Goal: Information Seeking & Learning: Learn about a topic

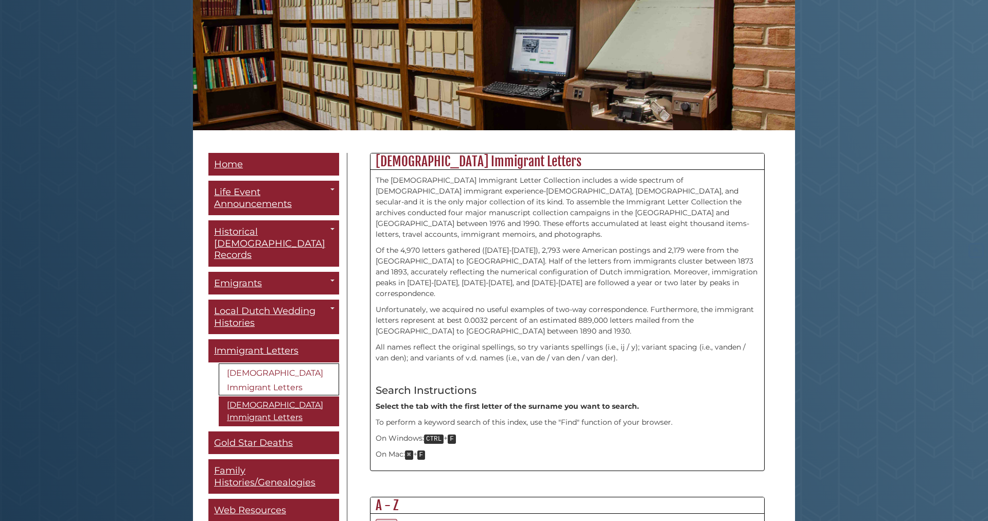
scroll to position [142, 0]
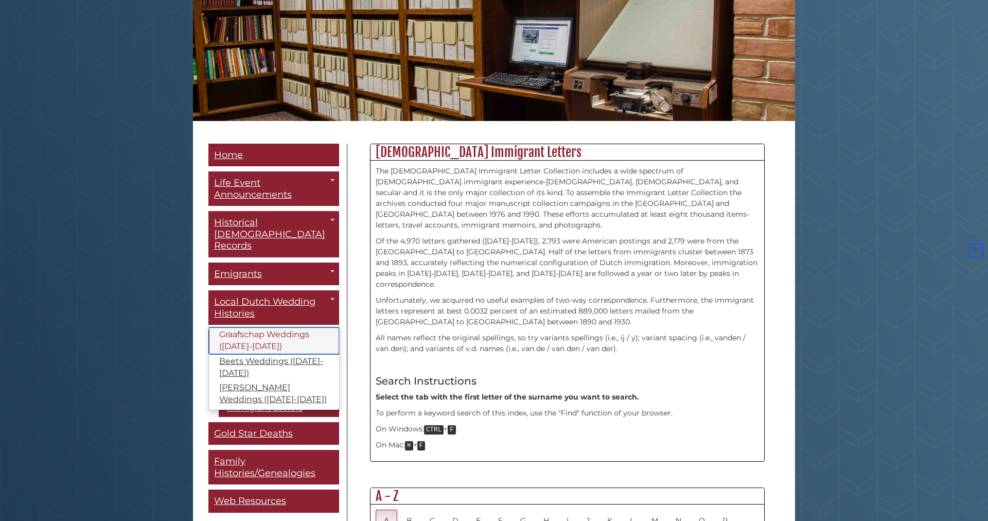
click at [238, 327] on link "Graafschap Weddings ([DATE]-[DATE])" at bounding box center [274, 340] width 130 height 27
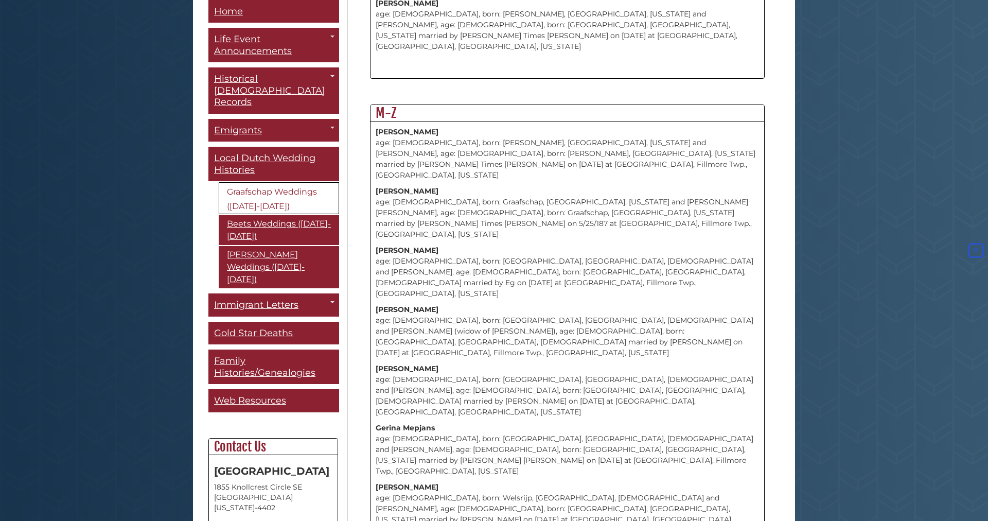
scroll to position [9442, 0]
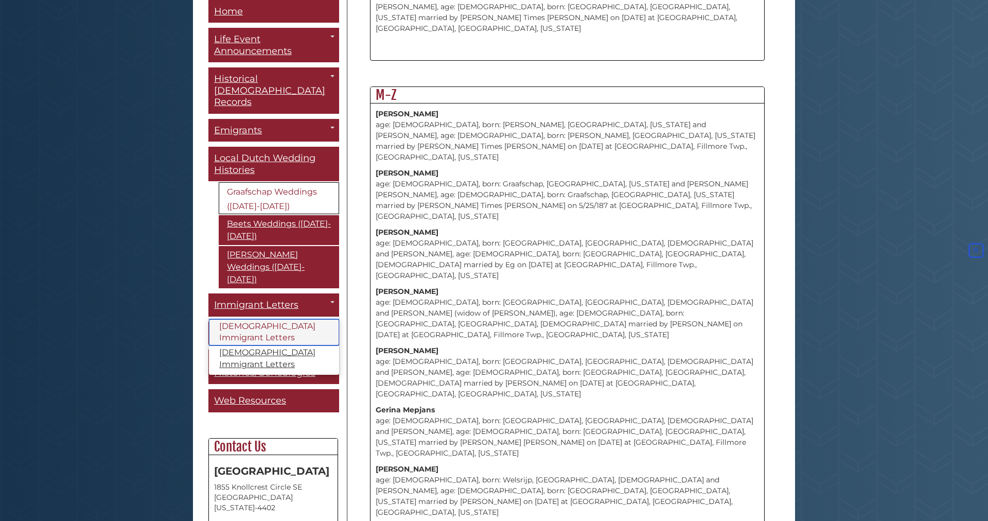
click at [266, 319] on link "[DEMOGRAPHIC_DATA] Immigrant Letters" at bounding box center [274, 332] width 130 height 27
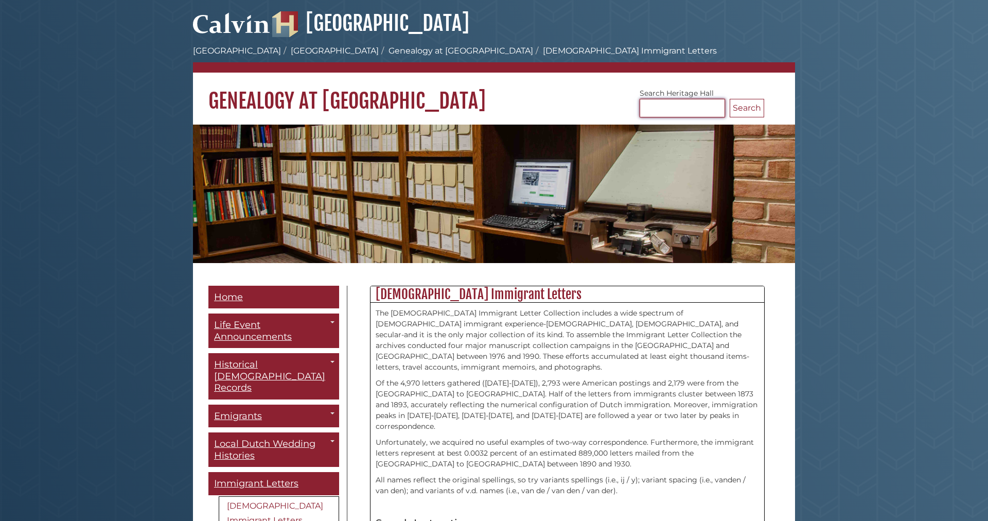
click at [650, 109] on input "Search [GEOGRAPHIC_DATA]" at bounding box center [681, 108] width 85 height 19
type input "******"
click at [729, 99] on button "Search" at bounding box center [746, 108] width 34 height 19
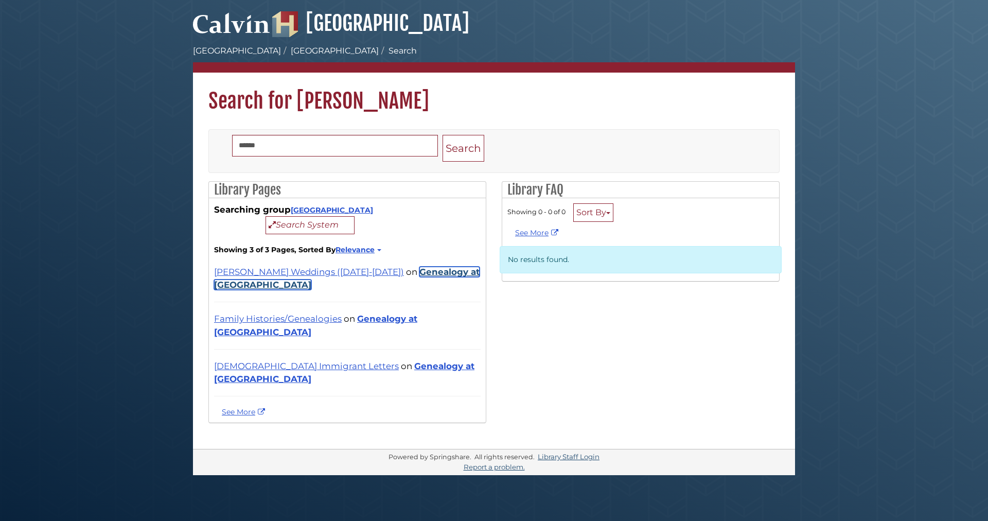
click at [379, 290] on link "Genealogy at [GEOGRAPHIC_DATA]" at bounding box center [346, 277] width 265 height 23
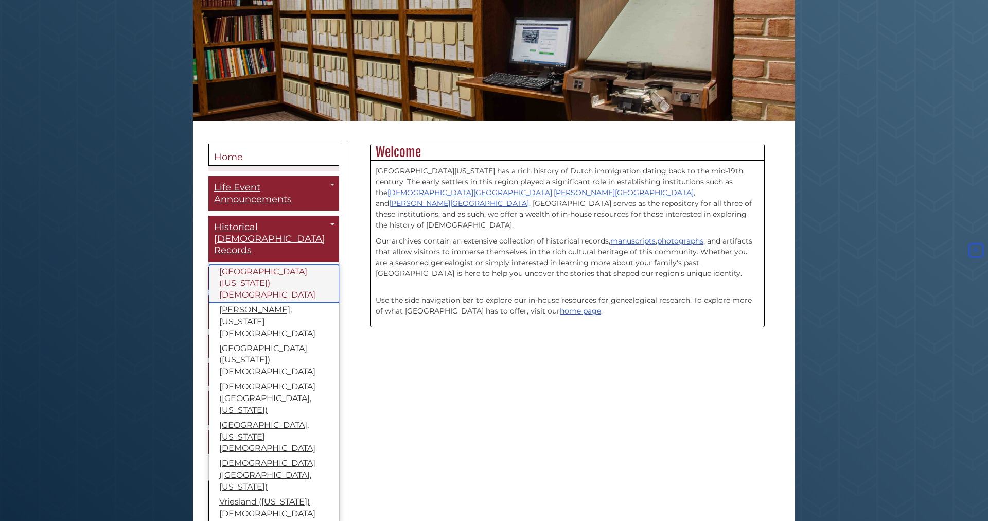
click at [270, 264] on link "[GEOGRAPHIC_DATA] ([US_STATE]) [DEMOGRAPHIC_DATA]" at bounding box center [274, 283] width 130 height 39
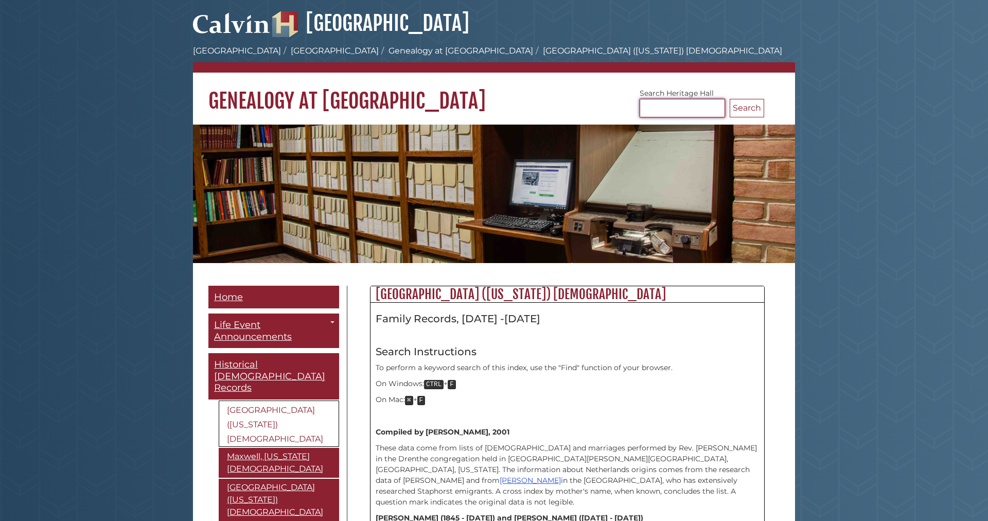
click at [696, 104] on input "Search [GEOGRAPHIC_DATA]" at bounding box center [681, 108] width 85 height 19
type input "*******"
click at [729, 99] on button "Search" at bounding box center [746, 108] width 34 height 19
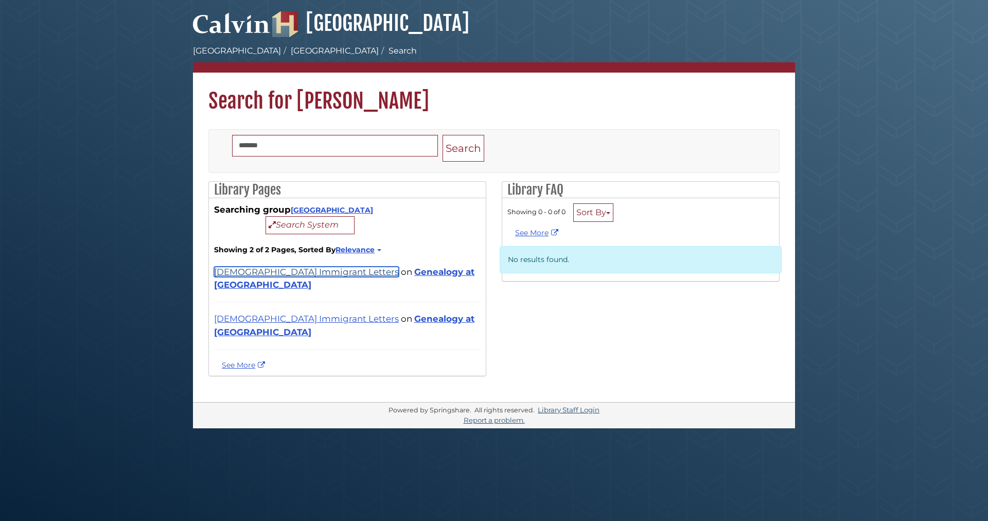
click at [304, 277] on link "[DEMOGRAPHIC_DATA] Immigrant Letters" at bounding box center [306, 271] width 185 height 10
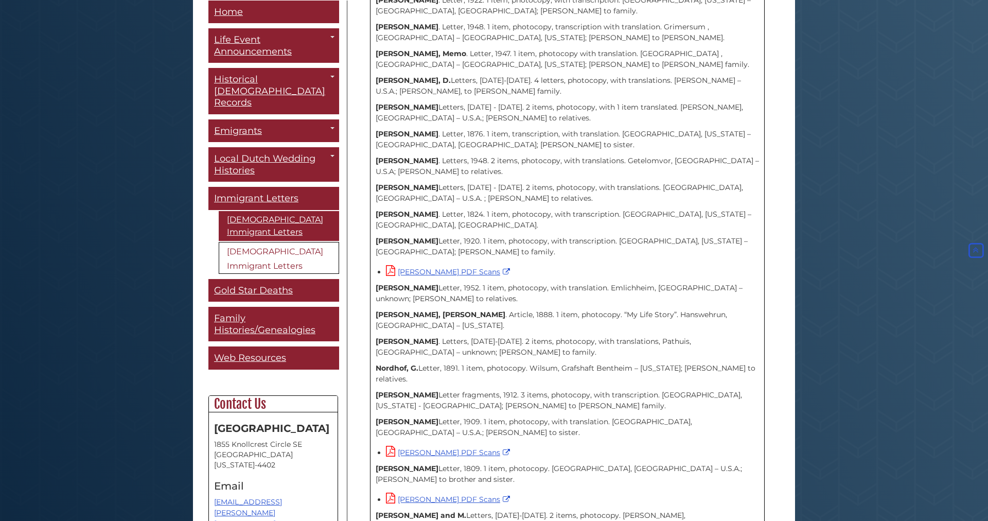
scroll to position [1491, 0]
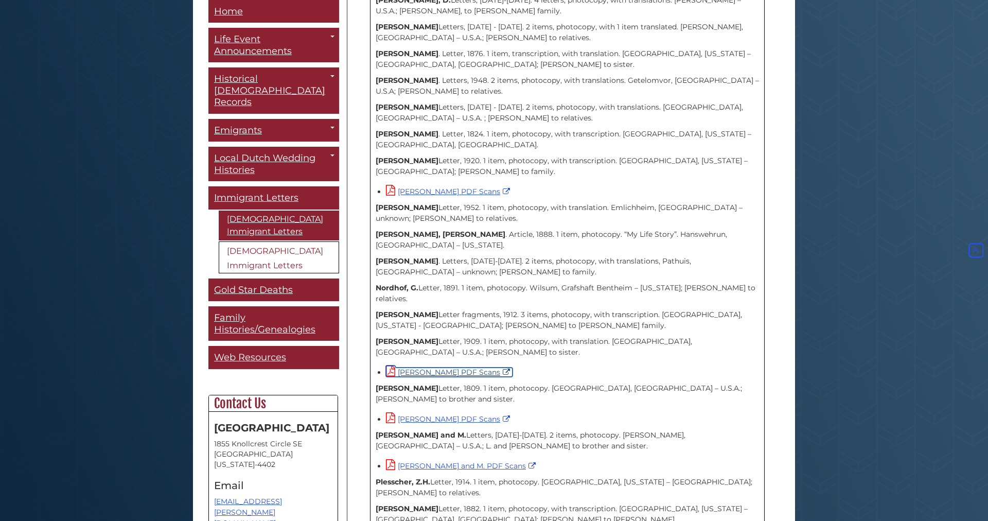
click at [449, 367] on link "Palmbos, A.H. PDF Scans" at bounding box center [449, 371] width 127 height 9
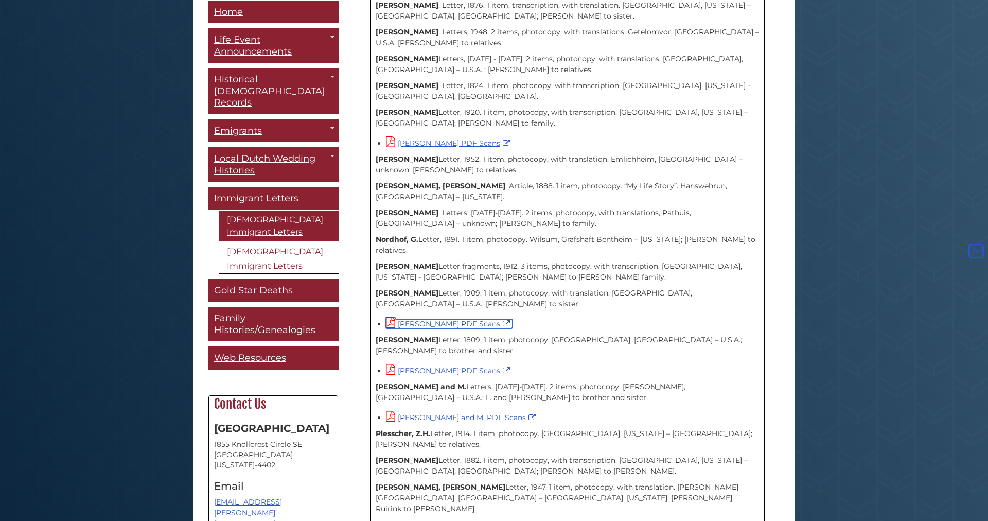
scroll to position [1562, 0]
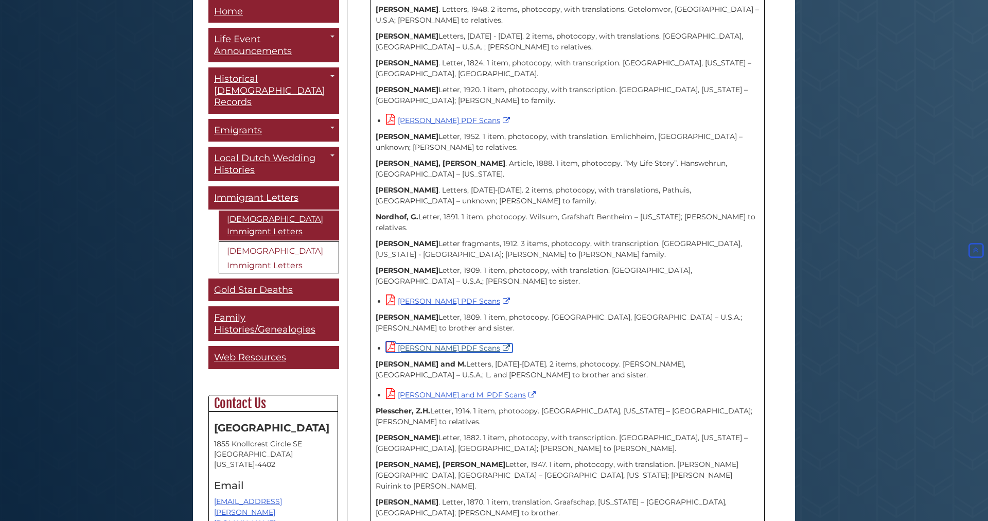
click at [470, 343] on link "Palmbos, A.W. PDF Scans" at bounding box center [449, 347] width 127 height 9
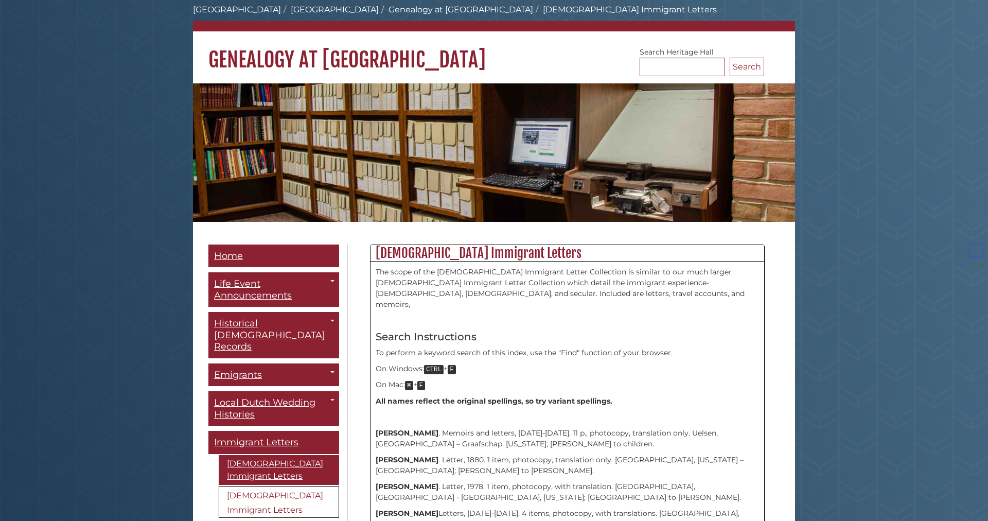
scroll to position [0, 0]
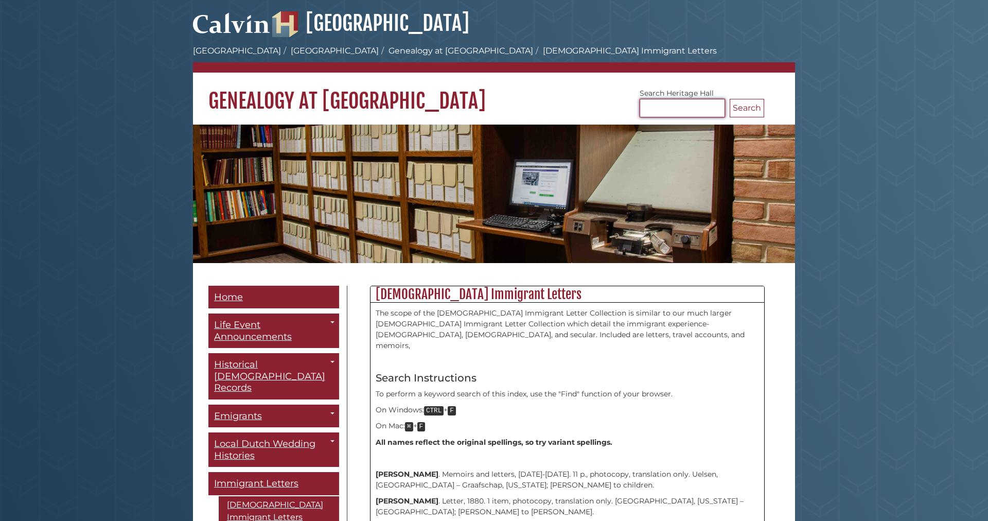
click at [658, 108] on input "Search Heritage Hall" at bounding box center [681, 108] width 85 height 19
type input "*****"
click at [729, 99] on button "Search" at bounding box center [746, 108] width 34 height 19
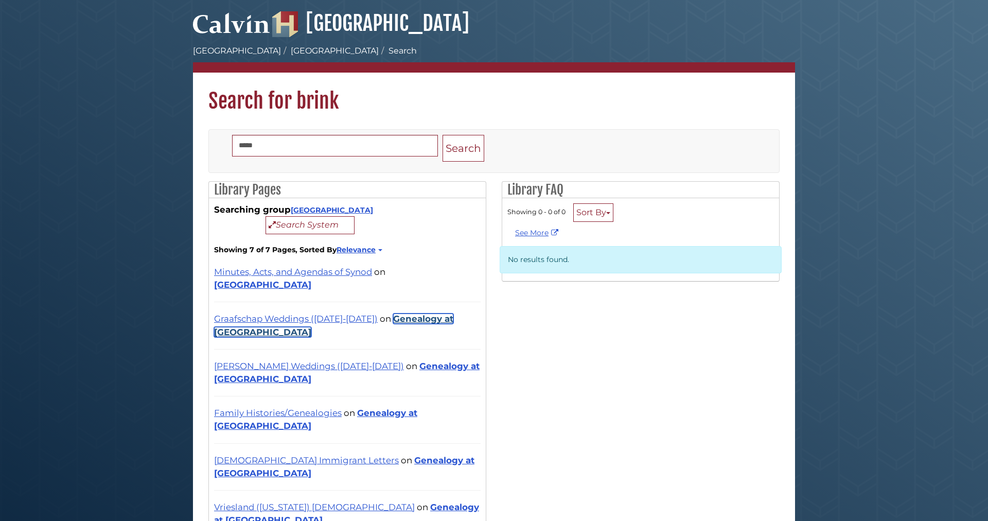
click at [415, 331] on link "Genealogy at [GEOGRAPHIC_DATA]" at bounding box center [333, 324] width 239 height 23
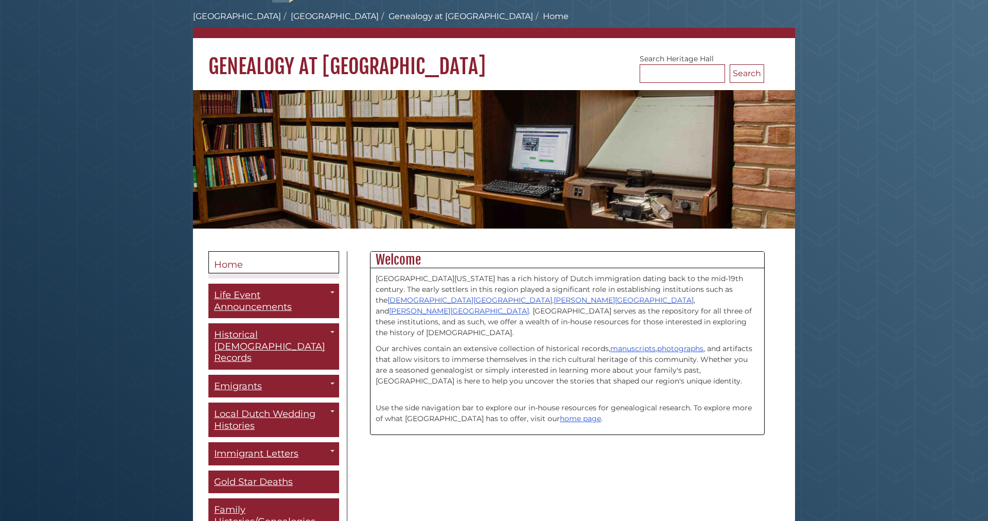
scroll to position [71, 0]
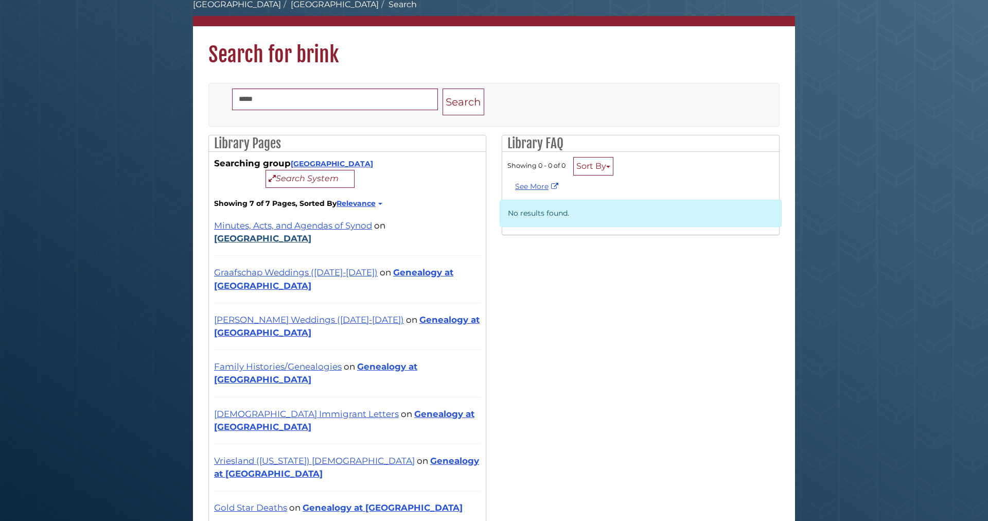
scroll to position [71, 0]
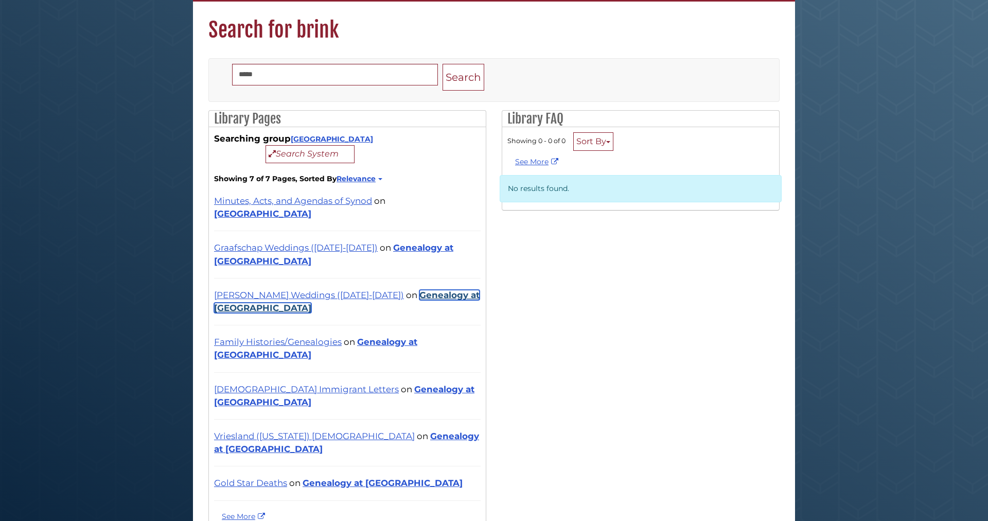
click at [411, 307] on link "Genealogy at [GEOGRAPHIC_DATA]" at bounding box center [346, 301] width 265 height 23
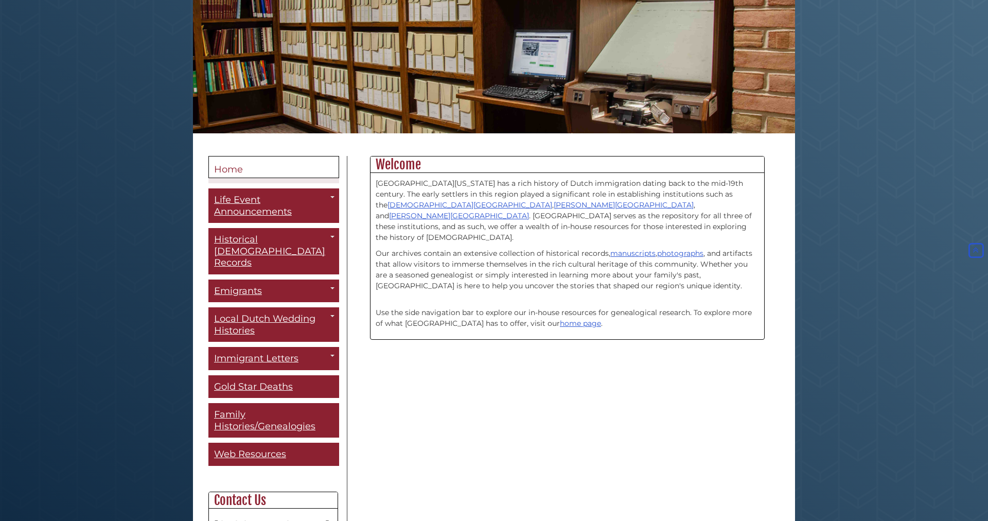
scroll to position [49, 0]
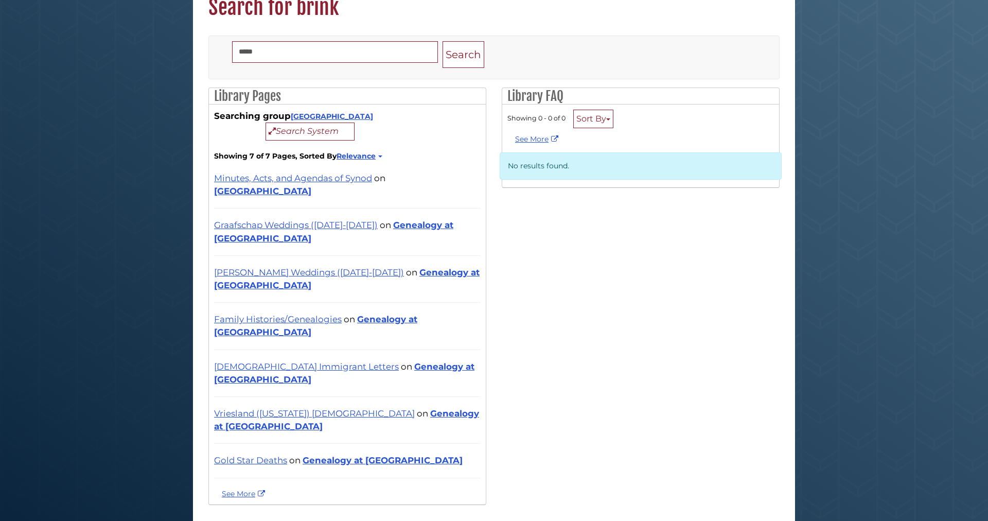
scroll to position [114, 0]
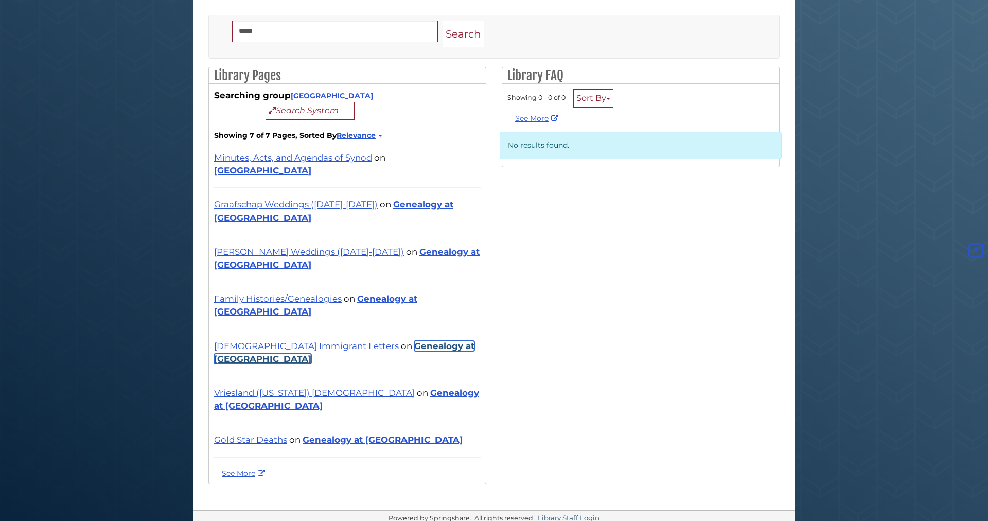
click at [377, 342] on link "Genealogy at [GEOGRAPHIC_DATA]" at bounding box center [344, 352] width 260 height 23
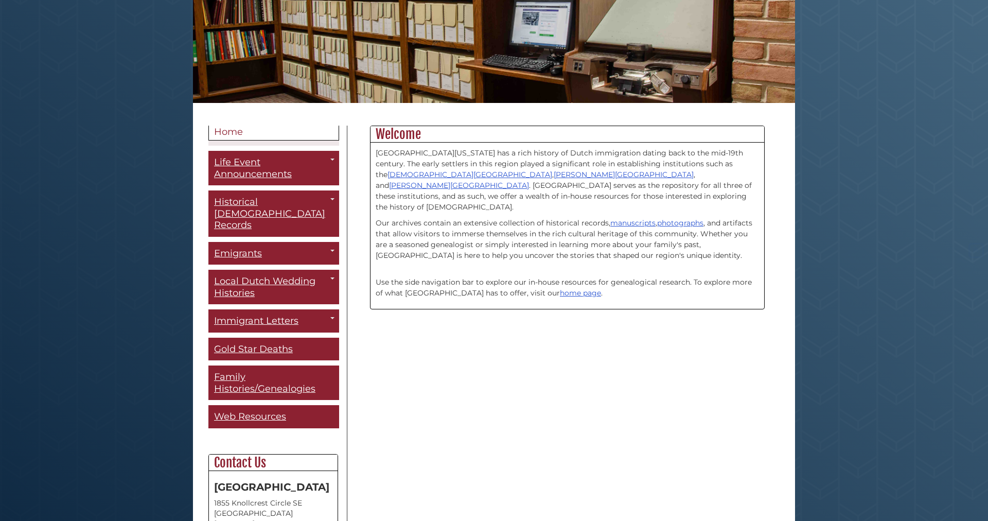
scroll to position [333, 0]
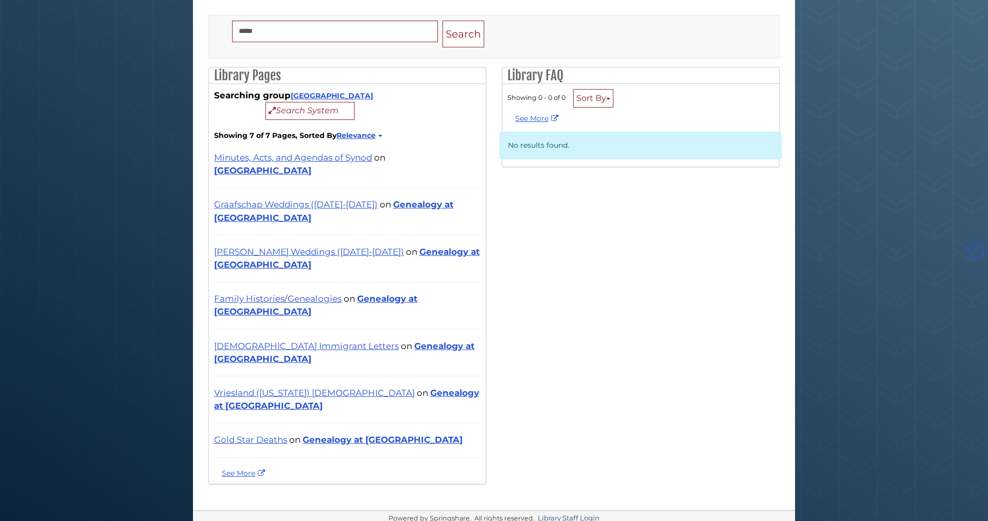
scroll to position [114, 0]
click at [377, 434] on link "Genealogy at [GEOGRAPHIC_DATA]" at bounding box center [382, 439] width 160 height 10
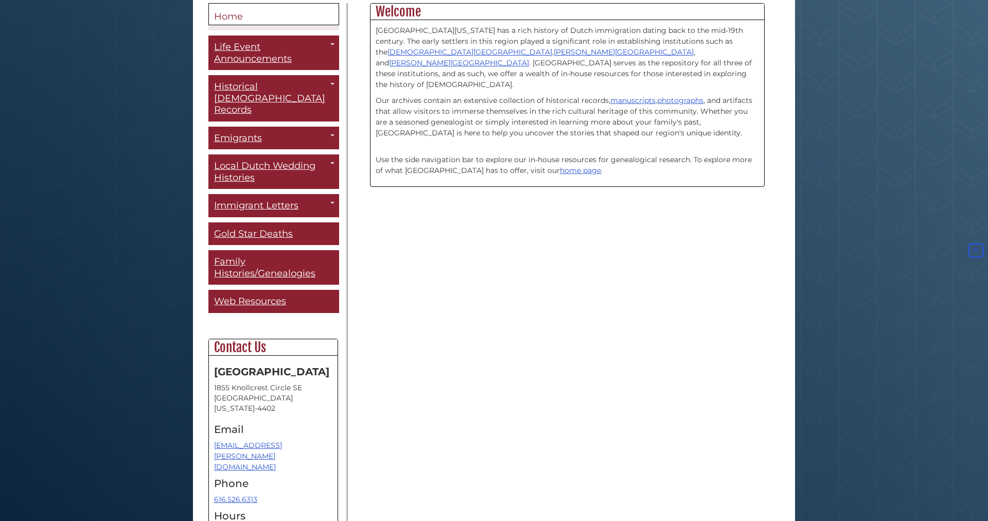
scroll to position [284, 0]
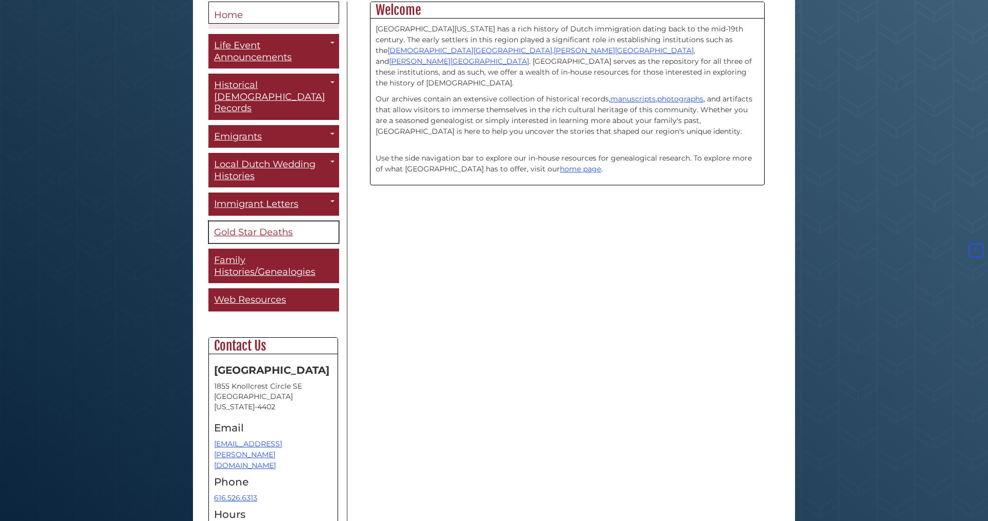
click at [266, 226] on span "Gold Star Deaths" at bounding box center [253, 231] width 79 height 11
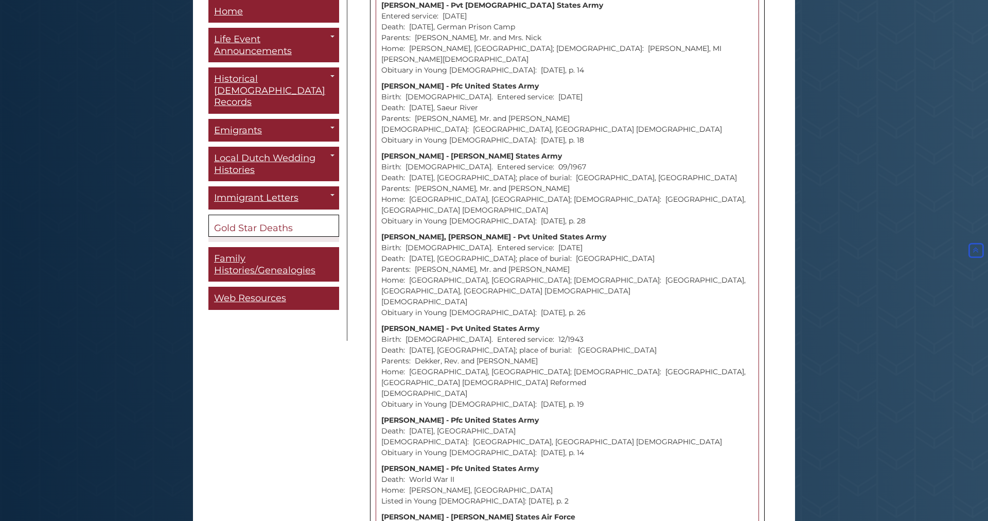
scroll to position [6647, 0]
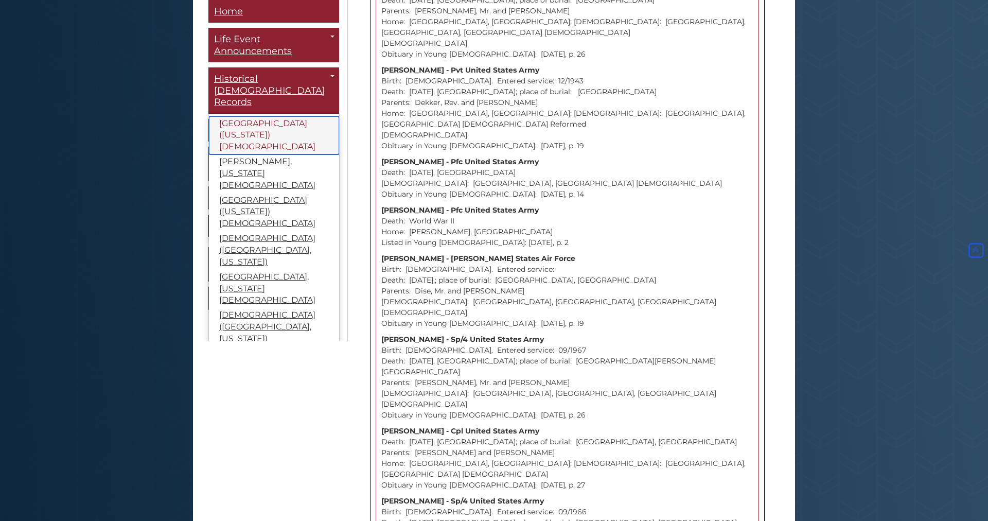
click at [248, 116] on link "[GEOGRAPHIC_DATA] ([US_STATE]) [DEMOGRAPHIC_DATA]" at bounding box center [274, 135] width 130 height 39
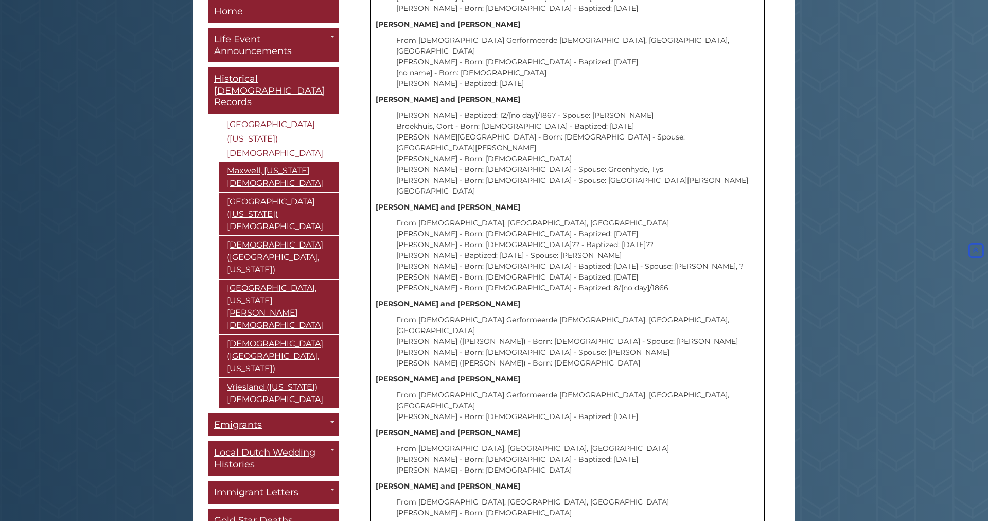
scroll to position [1491, 0]
